Goal: Transaction & Acquisition: Purchase product/service

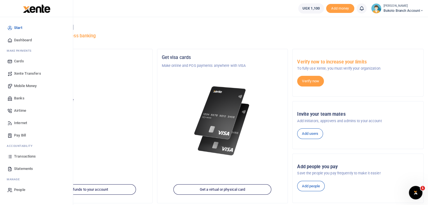
click at [21, 158] on span "Transactions" at bounding box center [25, 157] width 22 height 6
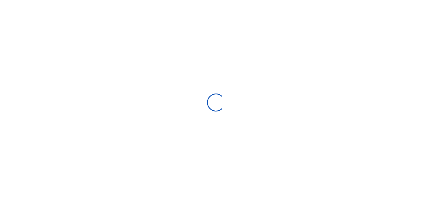
select select
type input "[DATE] - [DATE]"
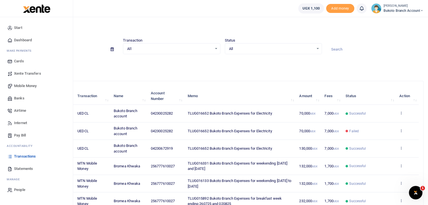
click at [24, 169] on span "Statements" at bounding box center [23, 169] width 19 height 6
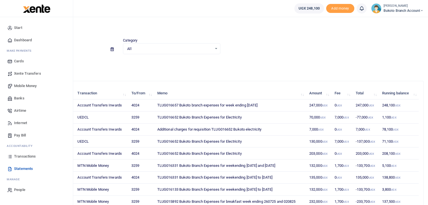
click at [23, 161] on link "Transactions" at bounding box center [37, 156] width 64 height 12
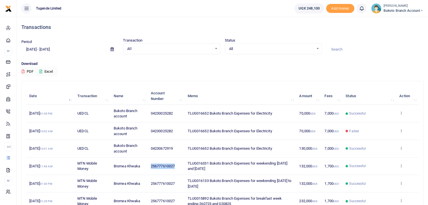
drag, startPoint x: 150, startPoint y: 166, endPoint x: 178, endPoint y: 163, distance: 28.5
click at [178, 163] on td "256777610027" at bounding box center [166, 166] width 37 height 17
copy span "256777610027"
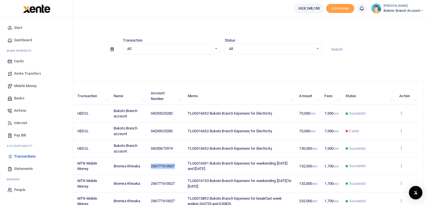
click at [23, 85] on span "Mobile Money" at bounding box center [25, 86] width 23 height 6
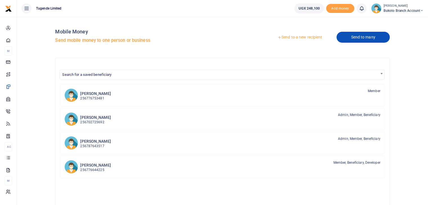
click at [354, 37] on link "Send to many" at bounding box center [362, 37] width 53 height 11
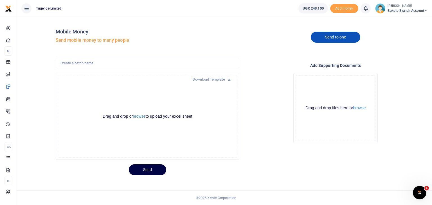
click at [341, 37] on link "Send to one" at bounding box center [336, 37] width 50 height 11
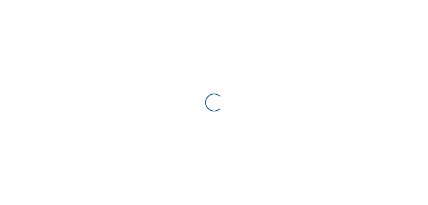
select select "Loading bundles"
select select
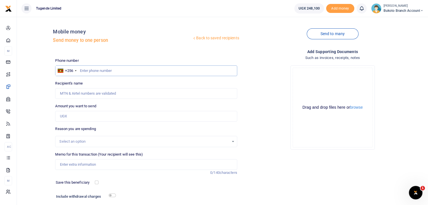
click at [96, 72] on input "text" at bounding box center [146, 71] width 182 height 11
paste input "256777610027"
type input "256777610027"
type input "Bromea Khwaka"
type input "256777610027"
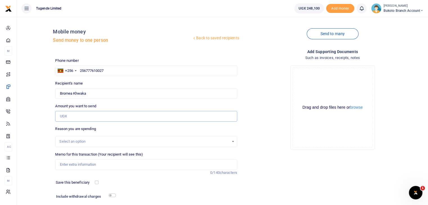
click at [109, 117] on input "Amount you want to send" at bounding box center [146, 116] width 182 height 11
type input "244,000"
click at [251, 118] on div "Drop your files here Drag and drop files here or browse Powered by Uppy" at bounding box center [333, 107] width 182 height 93
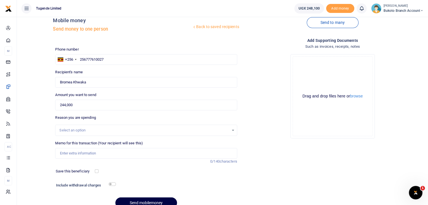
scroll to position [23, 0]
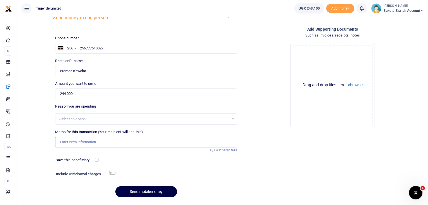
click at [86, 143] on input "Memo for this transaction (Your recipient will see this)" at bounding box center [146, 142] width 182 height 11
paste input "Bukoto Branch Expenses for breakfast week ending 06/09/25 and 13/09/25"
click at [60, 143] on input "Bukoto Branch Expenses for breakfast week ending 06/09/25 and 13/09/25" at bounding box center [146, 142] width 182 height 11
paste input "TLUG-016657"
click at [70, 141] on input "TLUG-016657 Bukoto Branch Expenses for breakfast week ending 06/09/25 and 13/09…" at bounding box center [146, 142] width 182 height 11
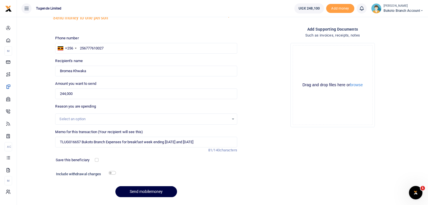
click at [253, 145] on div "Add supporting Documents Such as invoices, receipts, notes Drop your files here…" at bounding box center [332, 114] width 186 height 176
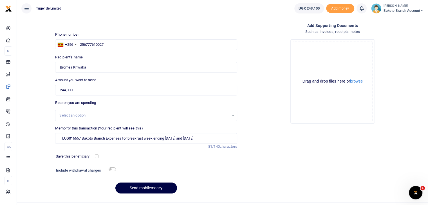
scroll to position [38, 0]
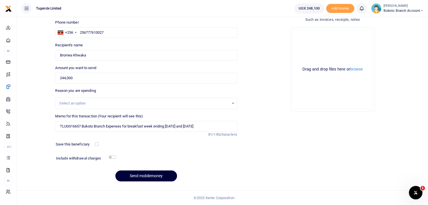
click at [155, 177] on button "Send mobilemoney" at bounding box center [146, 176] width 62 height 11
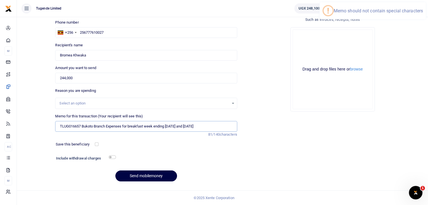
click at [172, 126] on input "TLUG016657 Bukoto Branch Expenses for breakfast week ending 06/09/25 and 13/09/…" at bounding box center [146, 126] width 182 height 11
click at [180, 127] on input "TLUG016657 Bukoto Branch Expenses for breakfast week ending 06/09/25 and 13/09/…" at bounding box center [146, 126] width 182 height 11
click at [177, 126] on input "TLUG016657 Bukoto Branch Expenses for breakfast week ending 06/09/25 and 13/09/…" at bounding box center [146, 126] width 182 height 11
click at [213, 125] on input "TLUG016657 Bukoto Branch Expenses for breakfast week ending 06 September 25 and…" at bounding box center [146, 126] width 182 height 11
type input "TLUG016657 Bukoto Branch Expenses for breakfast week ending 06 September 25 and…"
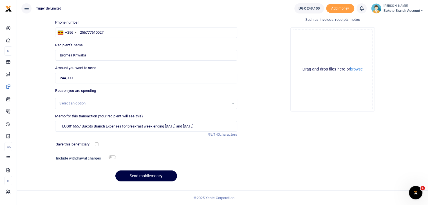
click at [248, 129] on div "Add supporting Documents Such as invoices, receipts, notes Drop your files here…" at bounding box center [332, 98] width 186 height 176
click at [149, 175] on button "Send mobilemoney" at bounding box center [146, 176] width 62 height 11
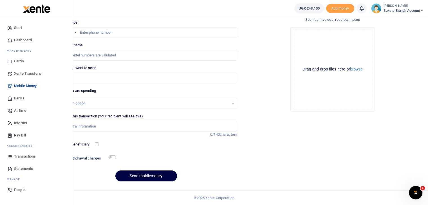
click at [24, 155] on span "Transactions" at bounding box center [25, 157] width 22 height 6
